Goal: Task Accomplishment & Management: Complete application form

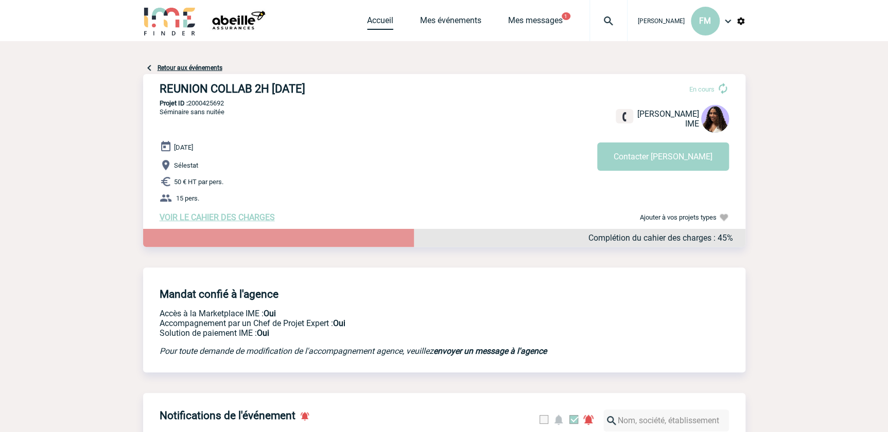
click at [384, 19] on link "Accueil" at bounding box center [380, 22] width 26 height 14
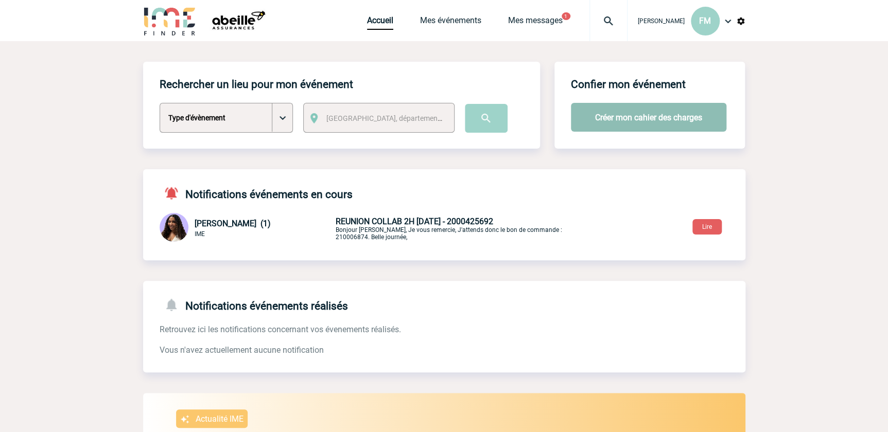
click at [647, 111] on button "Créer mon cahier des charges" at bounding box center [648, 117] width 155 height 29
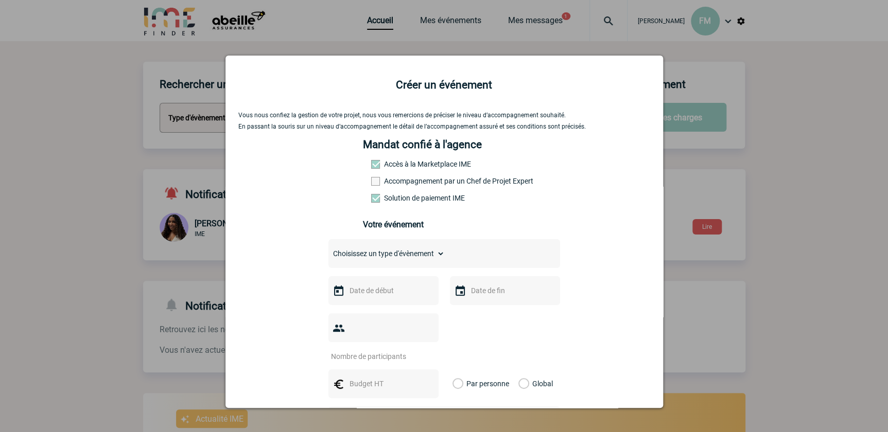
click at [386, 258] on select "Choisissez un type d'évènement Séminaire avec nuitée Séminaire sans nuitée Repa…" at bounding box center [386, 253] width 116 height 14
select select "2"
click at [328, 250] on select "Choisissez un type d'évènement Séminaire avec nuitée Séminaire sans nuitée Repa…" at bounding box center [386, 253] width 116 height 14
click at [354, 295] on input "text" at bounding box center [382, 290] width 71 height 13
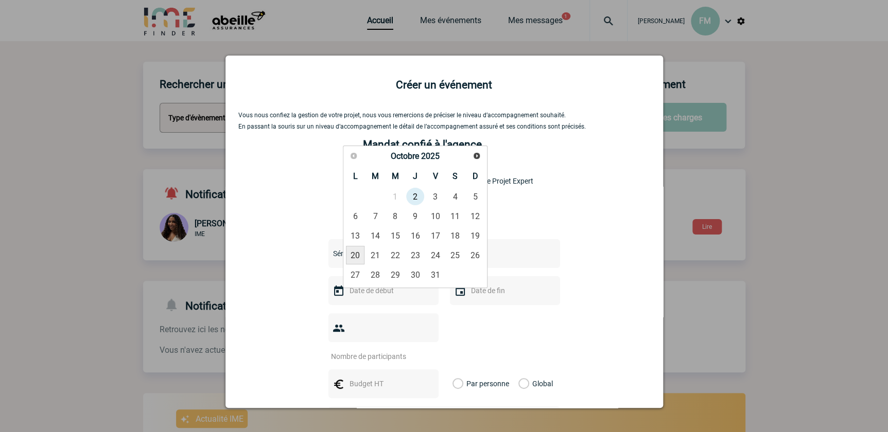
click at [356, 255] on link "20" at bounding box center [355, 255] width 19 height 19
type input "20-10-2025"
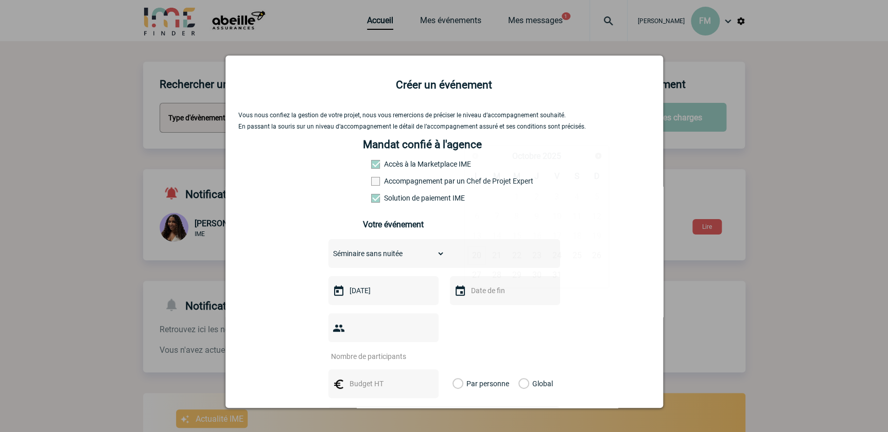
click at [477, 296] on input "text" at bounding box center [503, 290] width 71 height 13
click at [478, 252] on link "20" at bounding box center [476, 255] width 19 height 19
type input "20-10-2025"
click at [362, 350] on input "number" at bounding box center [376, 356] width 97 height 13
type input "25"
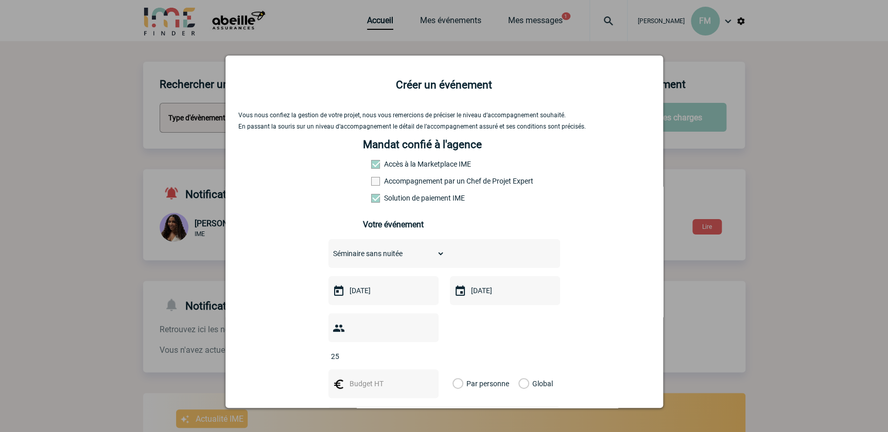
click at [366, 377] on input "text" at bounding box center [382, 383] width 71 height 13
type input "6"
type input "50"
drag, startPoint x: 455, startPoint y: 366, endPoint x: 450, endPoint y: 365, distance: 5.8
click at [456, 369] on label "Par personne" at bounding box center [457, 383] width 11 height 29
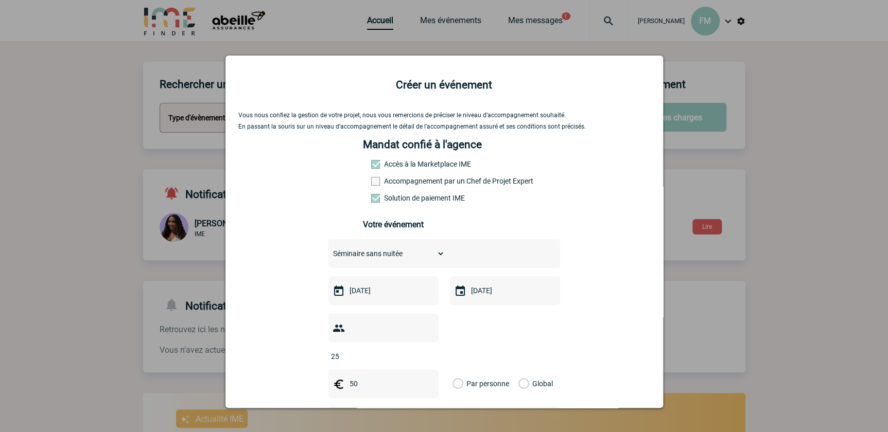
click at [0, 0] on input "Par personne" at bounding box center [0, 0] width 0 height 0
click at [439, 414] on span "Ville, département, région..." at bounding box center [417, 421] width 142 height 14
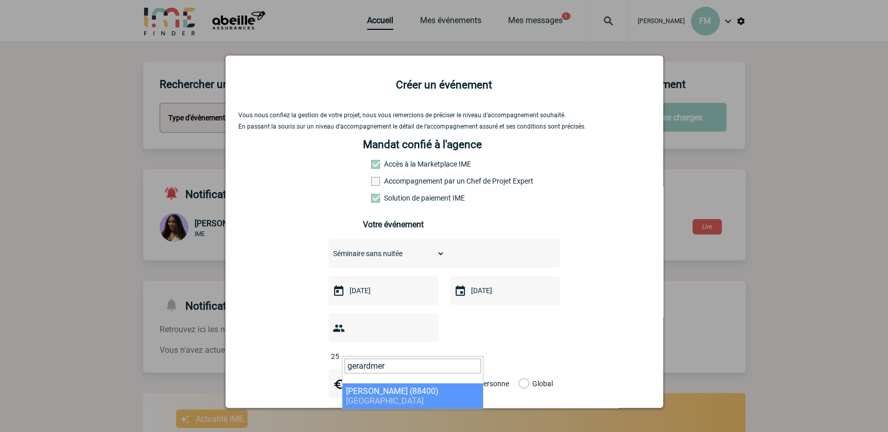
type input "gerardmer"
select select "23486"
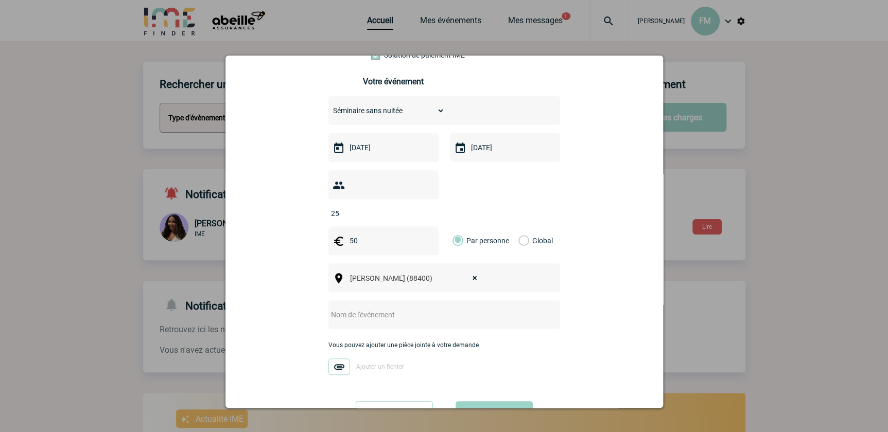
scroll to position [173, 0]
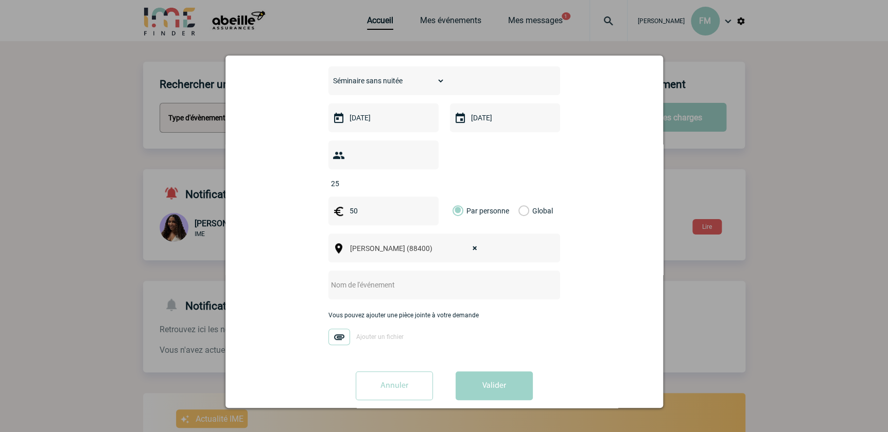
click at [417, 278] on input "text" at bounding box center [430, 284] width 204 height 13
click at [335, 278] on input "Reunion CIRC 2F" at bounding box center [430, 284] width 204 height 13
click at [388, 278] on input "Réunion CIRC 2F" at bounding box center [430, 284] width 204 height 13
type input "Réunion CIRC 2F [DATE]"
click at [509, 372] on button "Valider" at bounding box center [493, 386] width 77 height 29
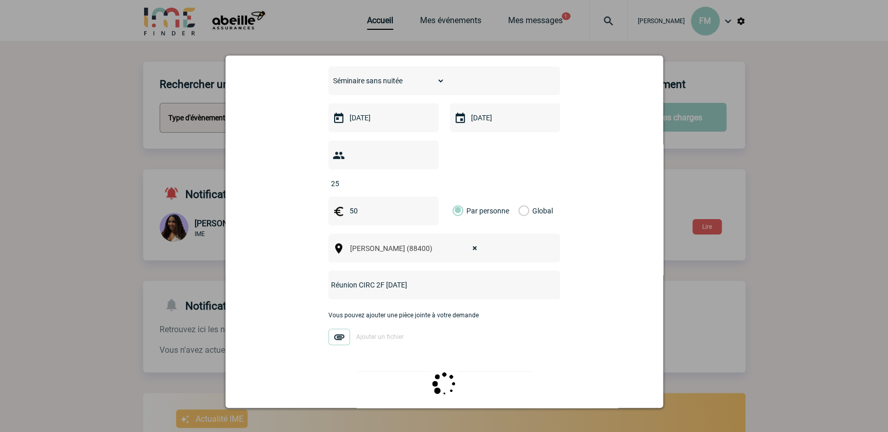
scroll to position [0, 0]
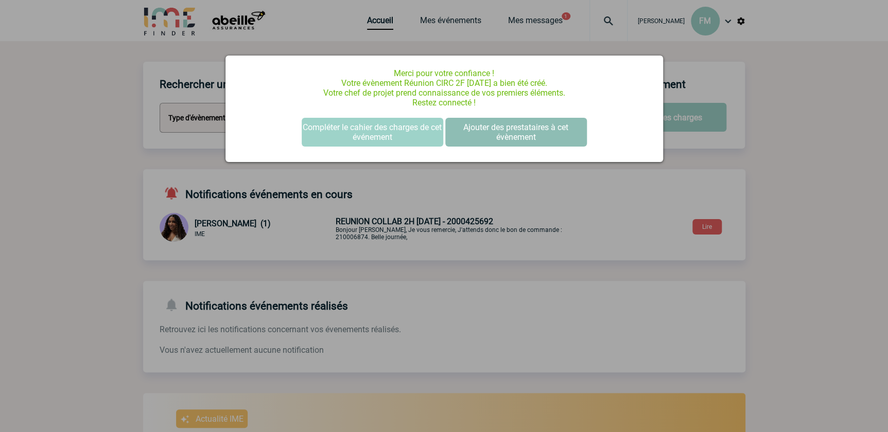
click at [517, 126] on button "Ajouter des prestataires à cet évènement" at bounding box center [516, 132] width 142 height 29
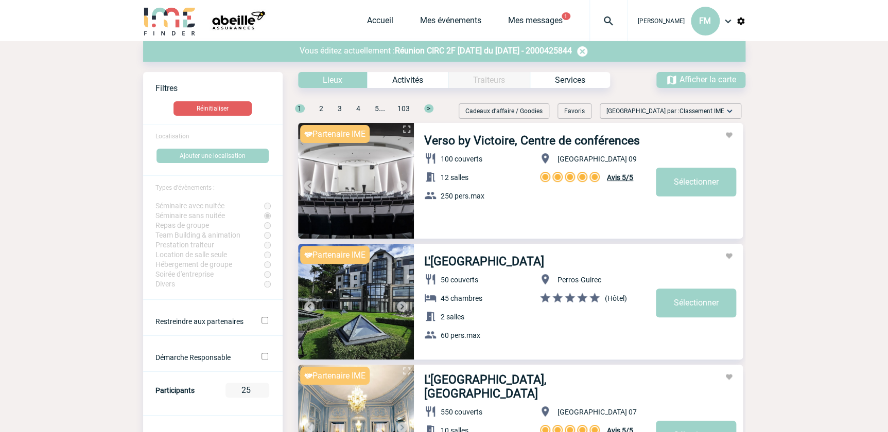
click at [588, 51] on img at bounding box center [582, 51] width 12 height 12
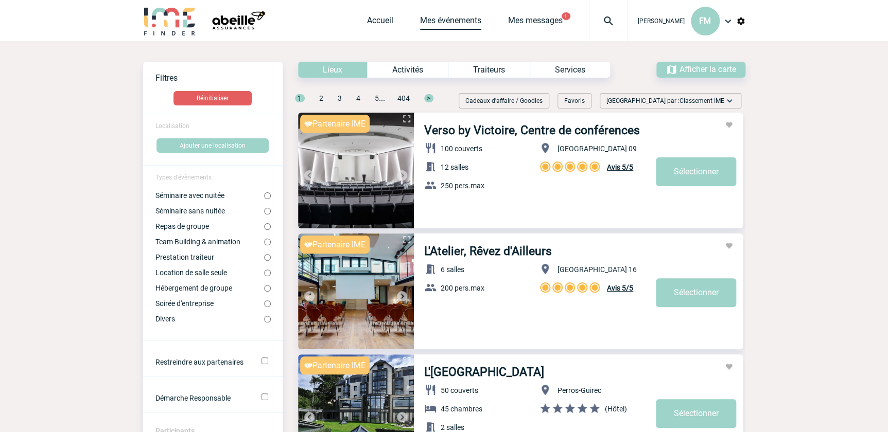
click at [431, 20] on link "Mes événements" at bounding box center [450, 22] width 61 height 14
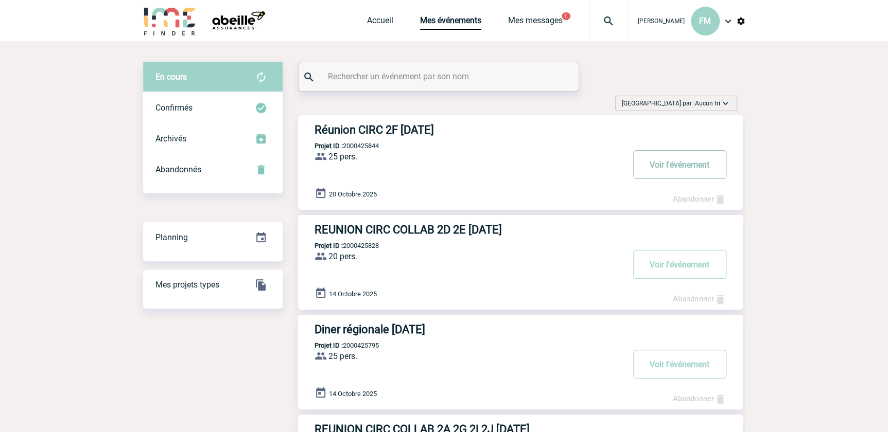
click at [669, 162] on button "Voir l'événement" at bounding box center [679, 164] width 93 height 29
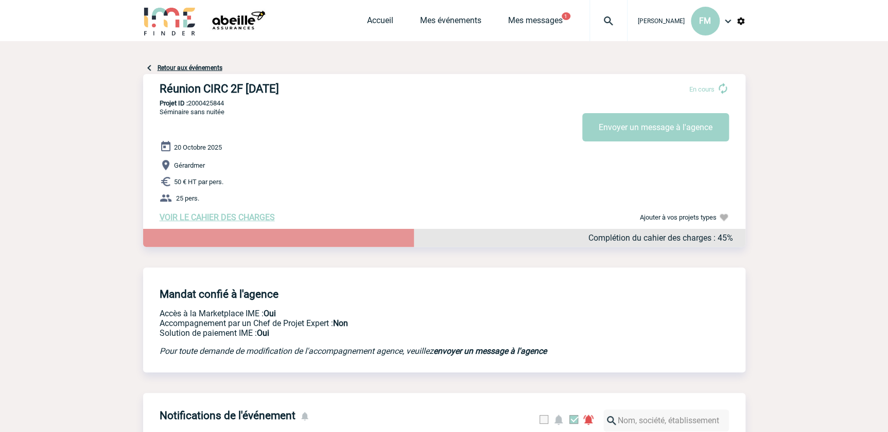
click at [645, 171] on p "Gérardmer" at bounding box center [453, 165] width 586 height 12
click at [637, 128] on button "Envoyer un message à l'agence" at bounding box center [655, 127] width 147 height 28
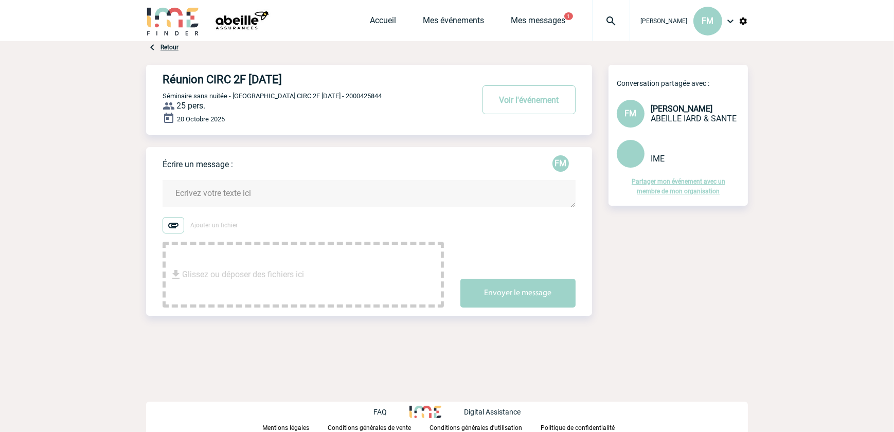
click at [208, 187] on textarea at bounding box center [369, 193] width 413 height 27
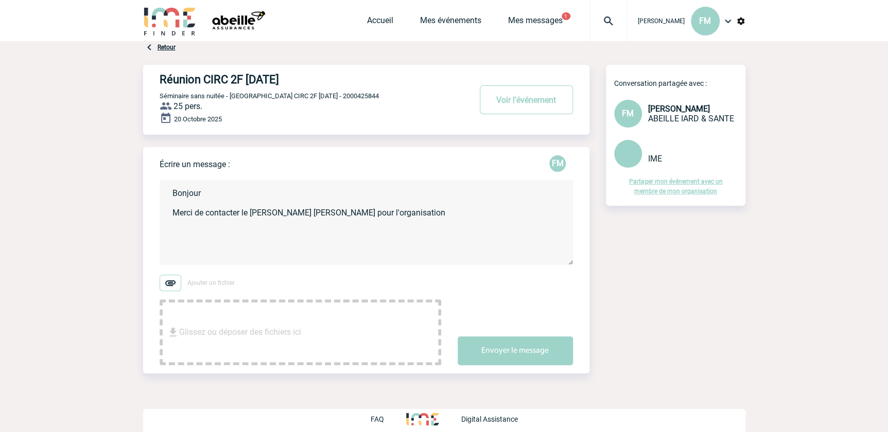
click at [295, 214] on textarea "Bonjour Merci de contacter le [PERSON_NAME] [PERSON_NAME] pour l'organisation" at bounding box center [366, 222] width 413 height 85
drag, startPoint x: 386, startPoint y: 216, endPoint x: 359, endPoint y: 246, distance: 40.4
click at [314, 217] on textarea "Bonjour Merci de contacter [PERSON_NAME] pour l'organisation" at bounding box center [366, 222] width 413 height 85
click at [354, 214] on textarea "Bonjour Pourriez-vous vous rapprocher de l'établissement SAS [PERSON_NAME] 15 c…" at bounding box center [366, 222] width 413 height 85
click at [201, 212] on textarea "Bonjour Pourriez-vous vous rapprocher de l'établissement SAS [PERSON_NAME] 15 c…" at bounding box center [366, 222] width 413 height 85
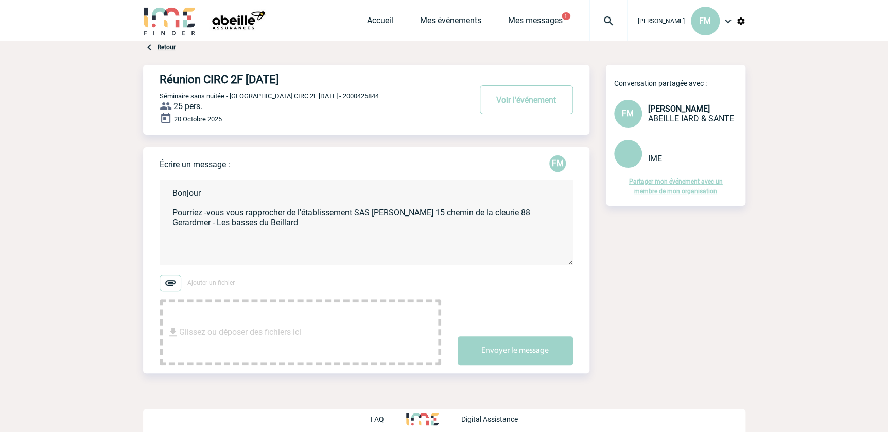
click at [487, 214] on textarea "Bonjour Pourriez -vous vous rapprocher de l'établissement SAS [PERSON_NAME] 15 …" at bounding box center [366, 222] width 413 height 85
drag, startPoint x: 514, startPoint y: 213, endPoint x: 517, endPoint y: 203, distance: 9.6
click at [514, 211] on textarea "Bonjour Pourriez -vous vous rapprocher de l'établissement SAS [PERSON_NAME] 15 …" at bounding box center [366, 222] width 413 height 85
click at [183, 224] on textarea "Bonjour Pourriez -vous vous rapprocher de l'établissement SAS [PERSON_NAME] 15 …" at bounding box center [366, 222] width 413 height 85
click at [307, 222] on textarea "Bonjour Pourriez -vous vous rapprocher de l'établissement SAS [PERSON_NAME] [ST…" at bounding box center [366, 222] width 413 height 85
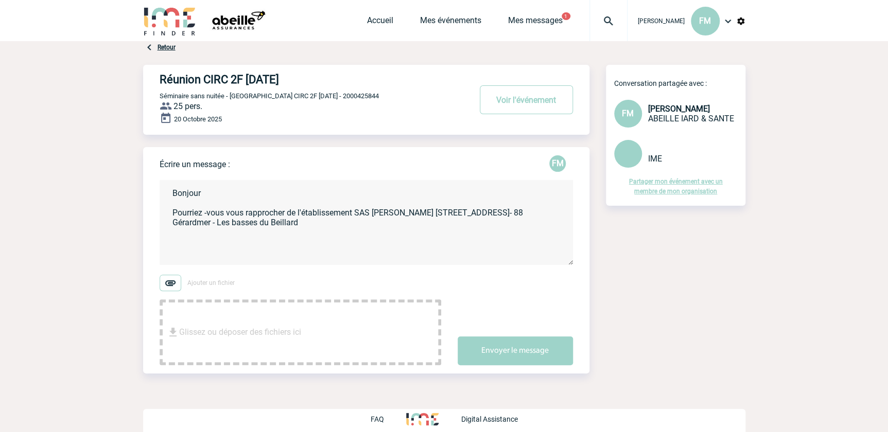
click at [355, 213] on textarea "Bonjour Pourriez -vous vous rapprocher de l'établissement SAS [PERSON_NAME] [ST…" at bounding box center [366, 222] width 413 height 85
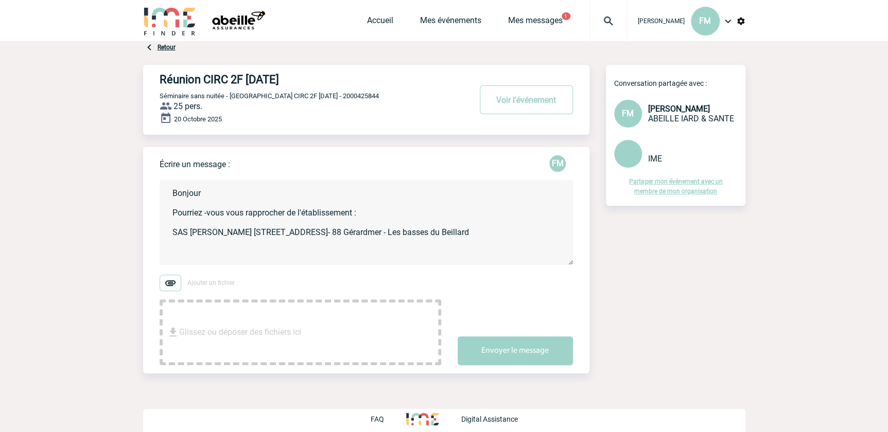
click at [486, 229] on textarea "Bonjour Pourriez -vous vous rapprocher de l'établissement : SAS [PERSON_NAME] […" at bounding box center [366, 222] width 413 height 85
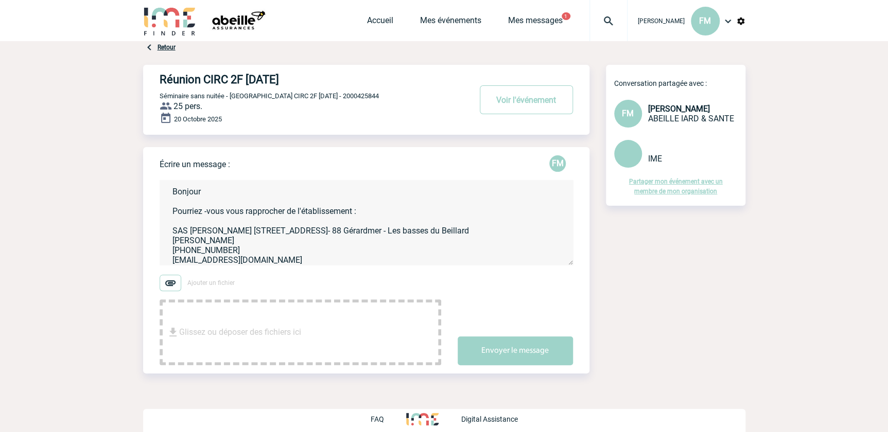
scroll to position [11, 0]
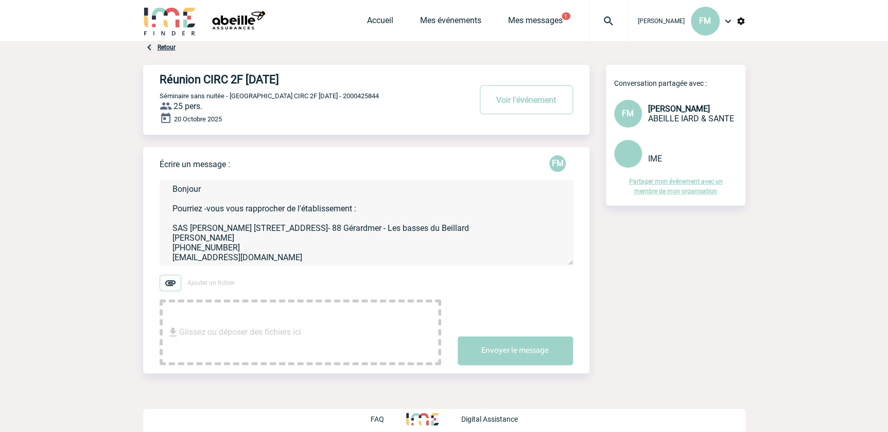
click at [226, 199] on textarea "Bonjour Pourriez -vous vous rapprocher de l'établissement : SAS [PERSON_NAME] […" at bounding box center [366, 222] width 413 height 85
click at [354, 200] on textarea "Bonjour Pourriez -vous vous rapprocher de l'établissement : SAS [PERSON_NAME] […" at bounding box center [366, 222] width 413 height 85
click at [261, 252] on textarea "Bonjour Pourriez -vous vous rapprocher de l'établissement svp : SAS [PERSON_NAM…" at bounding box center [366, 222] width 413 height 85
drag, startPoint x: 370, startPoint y: 201, endPoint x: 379, endPoint y: 194, distance: 11.0
click at [371, 200] on textarea "Bonjour Pourriez -vous vous rapprocher de l'établissement svp : SAS [PERSON_NAM…" at bounding box center [366, 222] width 413 height 85
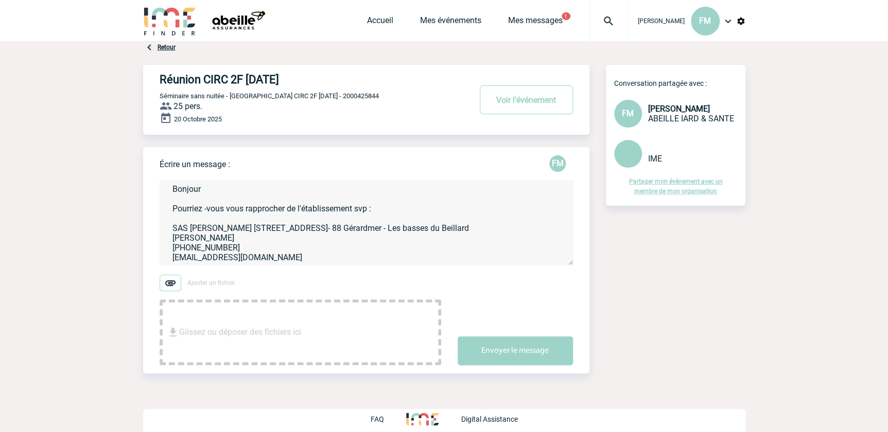
drag, startPoint x: 355, startPoint y: 202, endPoint x: 355, endPoint y: 192, distance: 10.3
click at [355, 202] on textarea "Bonjour Pourriez -vous vous rapprocher de l'établissement svp : SAS [PERSON_NAM…" at bounding box center [366, 222] width 413 height 85
drag, startPoint x: 400, startPoint y: 203, endPoint x: 411, endPoint y: 181, distance: 25.3
click at [401, 201] on textarea "Bonjour Pourriez -vous vous rapprocher de l'établissement ci-après svp : SAS PE…" at bounding box center [366, 222] width 413 height 85
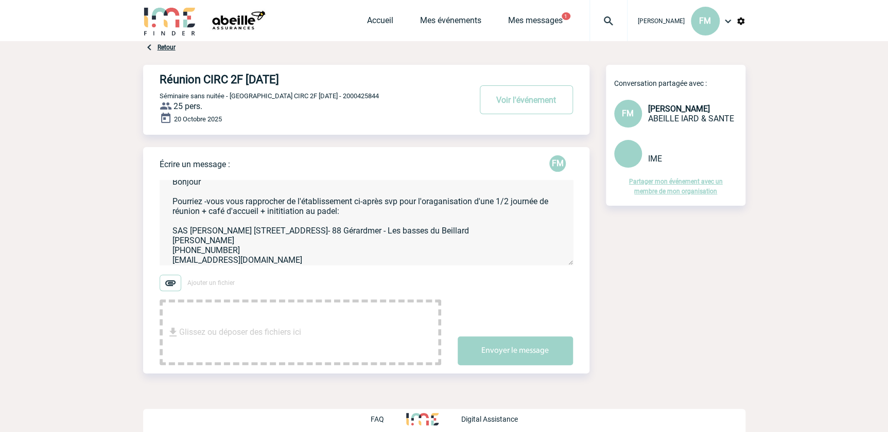
click at [280, 210] on textarea "Bonjour Pourriez -vous vous rapprocher de l'établissement ci-après svp pour l'o…" at bounding box center [366, 222] width 413 height 85
click at [360, 217] on textarea "Bonjour Pourriez -vous vous rapprocher de l'établissement ci-après svp pour l'o…" at bounding box center [366, 222] width 413 height 85
click at [436, 202] on textarea "Bonjour Pourriez -vous vous rapprocher de l'établissement ci-après svp pour l'o…" at bounding box center [366, 222] width 413 height 85
click at [288, 259] on textarea "Bonjour Pourriez -vous vous rapprocher de l'établissement ci-après svp pour l'o…" at bounding box center [366, 222] width 413 height 85
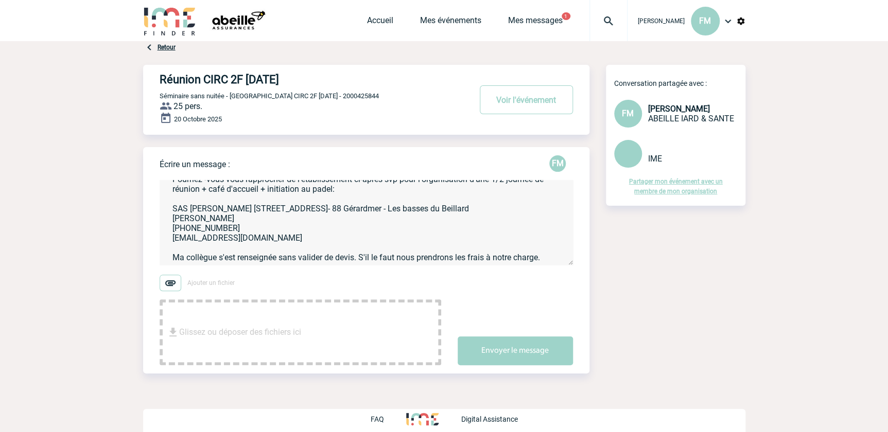
scroll to position [51, 0]
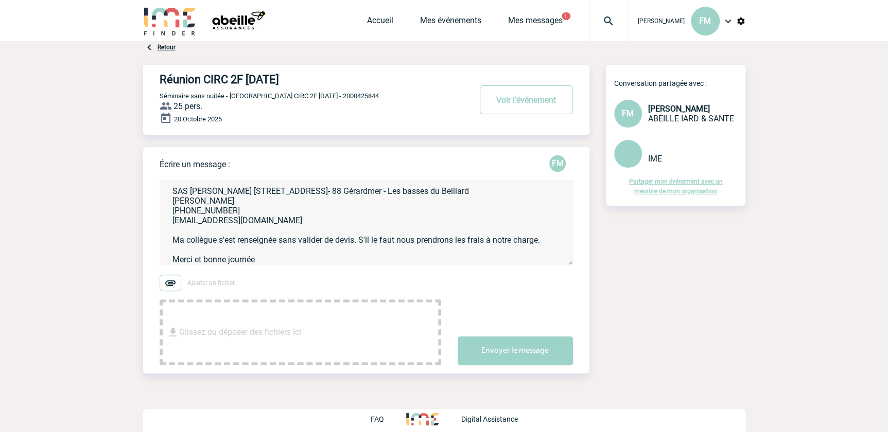
type textarea "Bonjour Pourriez -vous vous rapprocher de l'établissement ci-après svp pour l'o…"
click at [513, 346] on button "Envoyer le message" at bounding box center [514, 351] width 115 height 29
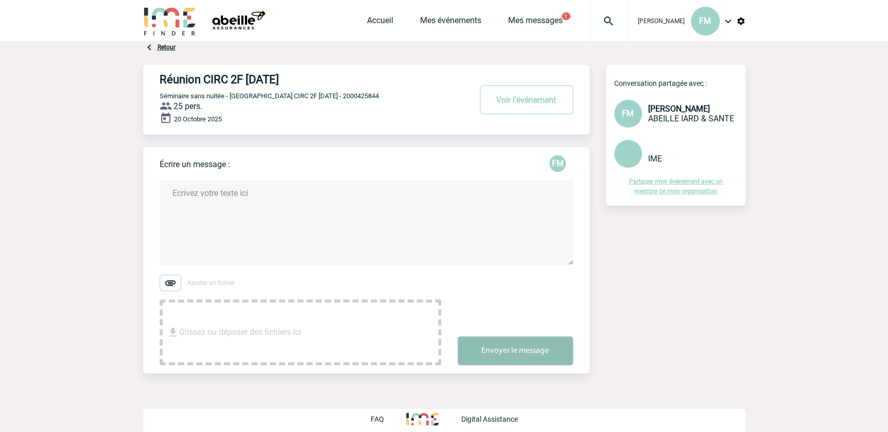
scroll to position [0, 0]
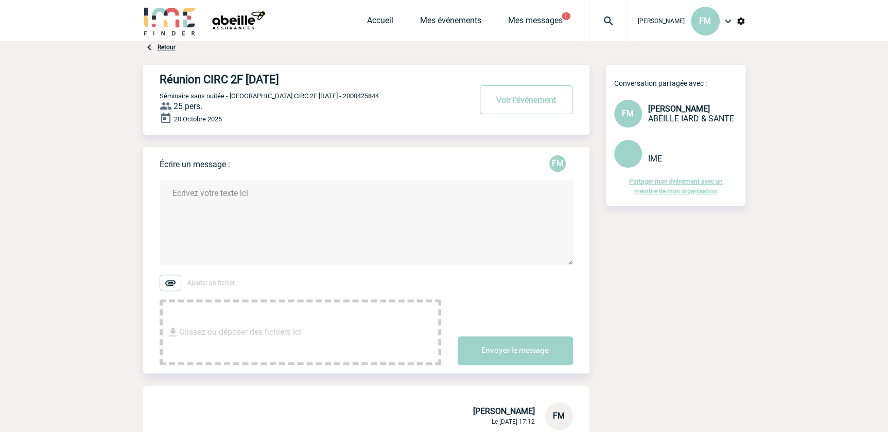
click at [695, 248] on div "Réunion CIRC 2F 20/10/2025 Voir l'événement Séminaire sans nuitée - Réunion CIR…" at bounding box center [444, 363] width 602 height 596
